Goal: Task Accomplishment & Management: Use online tool/utility

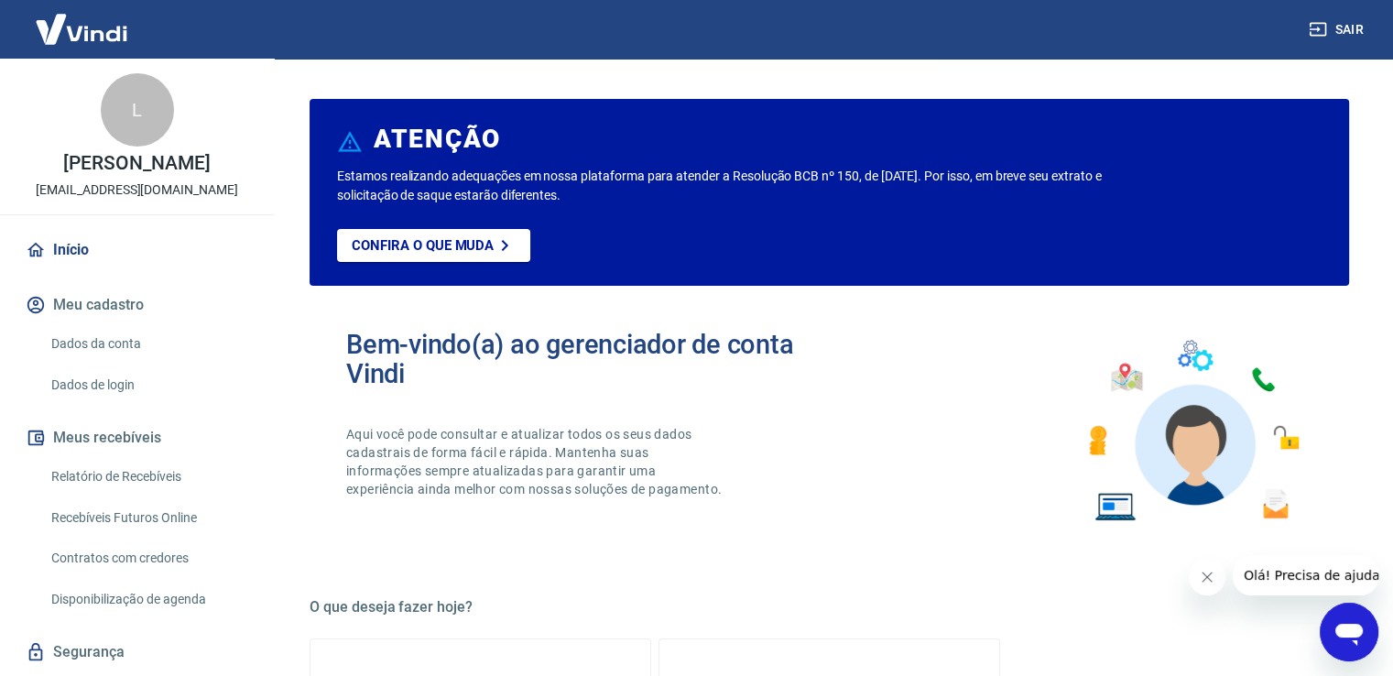
click at [176, 479] on link "Relatório de Recebíveis" at bounding box center [148, 477] width 208 height 38
